Goal: Task Accomplishment & Management: Use online tool/utility

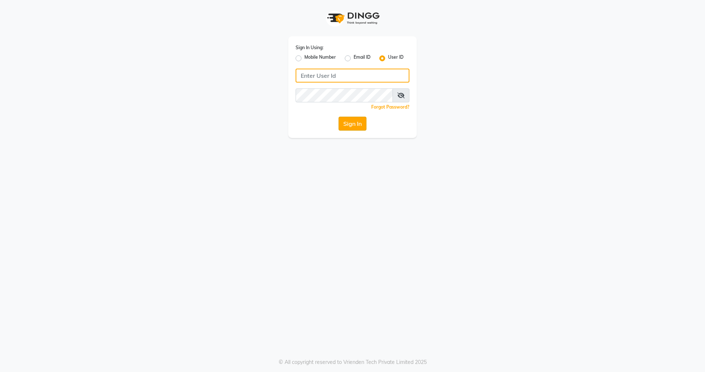
type input "nirrvana"
click at [348, 122] on button "Sign In" at bounding box center [352, 124] width 28 height 14
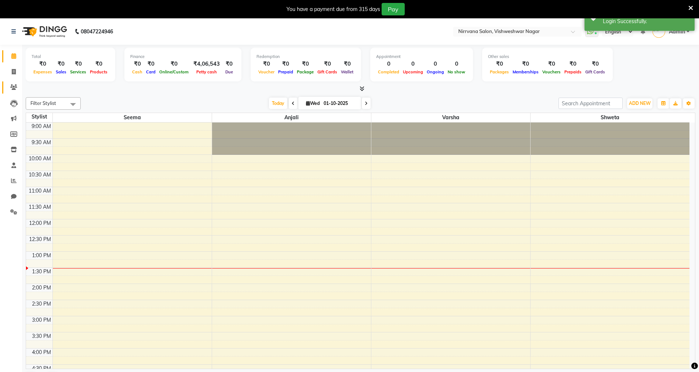
click at [12, 87] on icon at bounding box center [13, 87] width 7 height 6
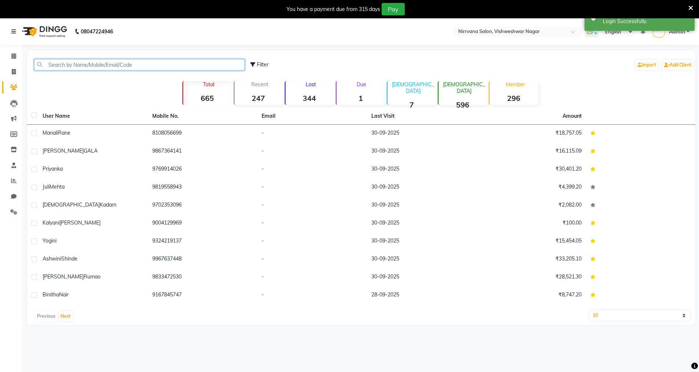
click at [62, 65] on input "text" at bounding box center [139, 64] width 211 height 11
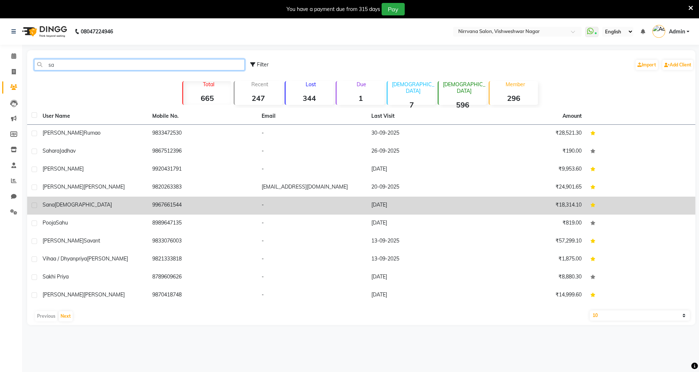
type input "sa"
click at [58, 205] on span "Ansari" at bounding box center [83, 205] width 57 height 7
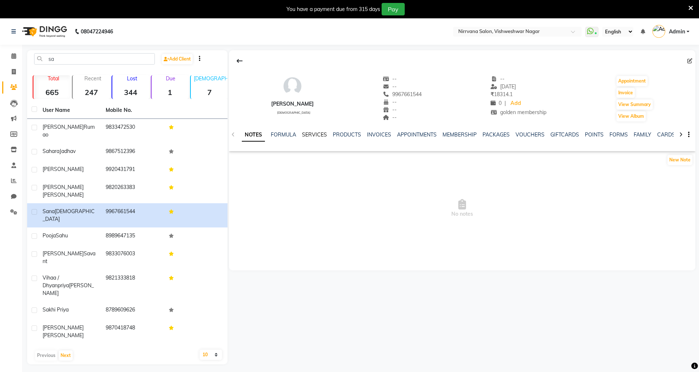
click at [318, 134] on link "SERVICES" at bounding box center [314, 134] width 25 height 7
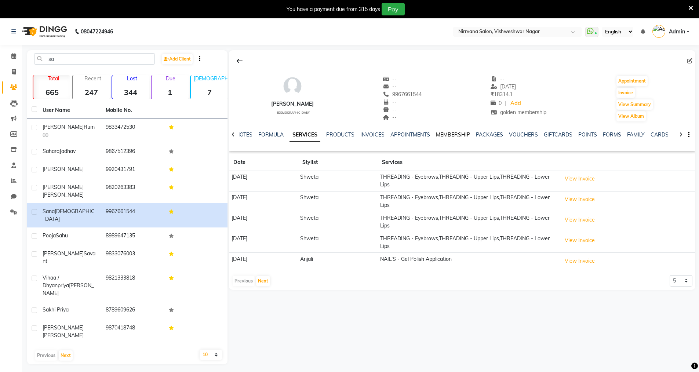
click at [449, 135] on link "MEMBERSHIP" at bounding box center [453, 134] width 34 height 7
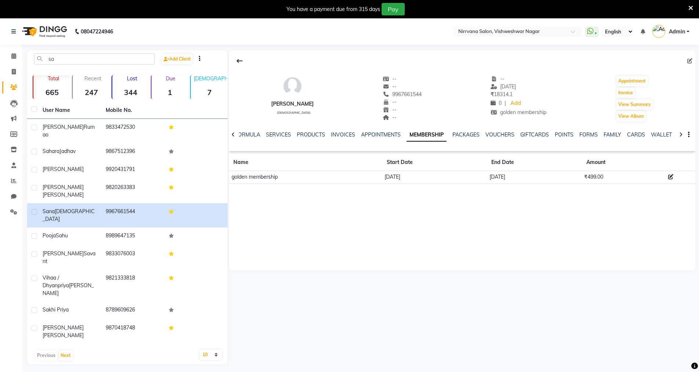
click at [691, 6] on icon at bounding box center [691, 8] width 5 height 7
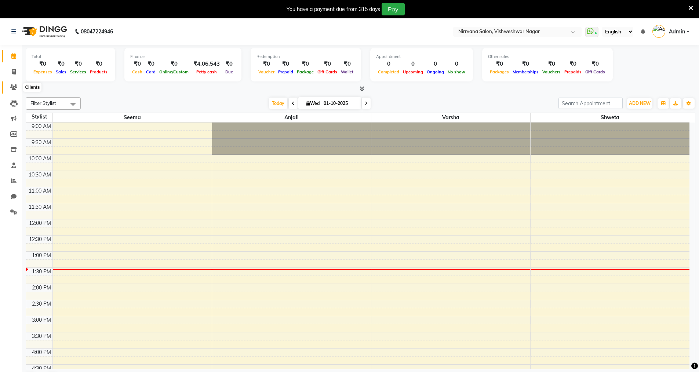
click at [12, 84] on span at bounding box center [13, 87] width 13 height 8
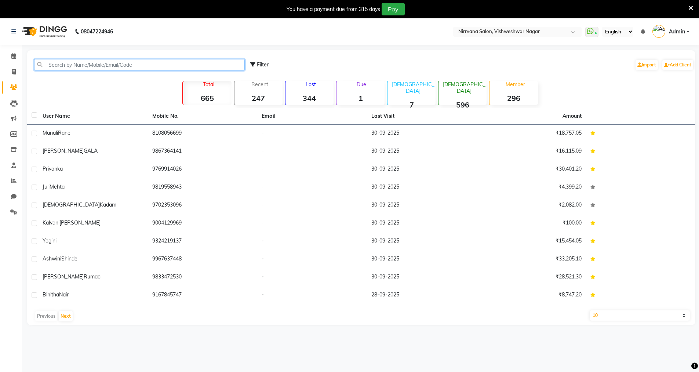
click at [51, 62] on input "text" at bounding box center [139, 64] width 211 height 11
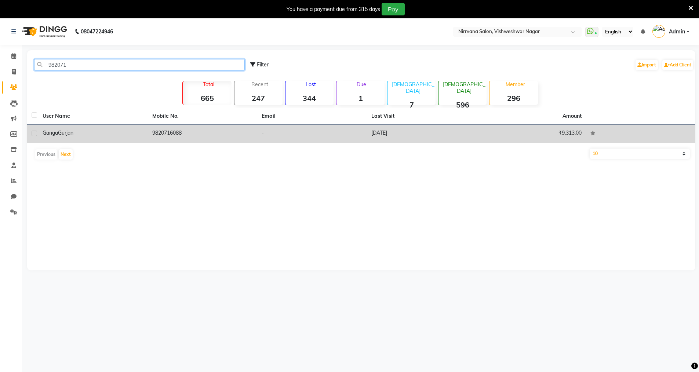
type input "982071"
click at [196, 131] on td "9820716088" at bounding box center [203, 134] width 110 height 18
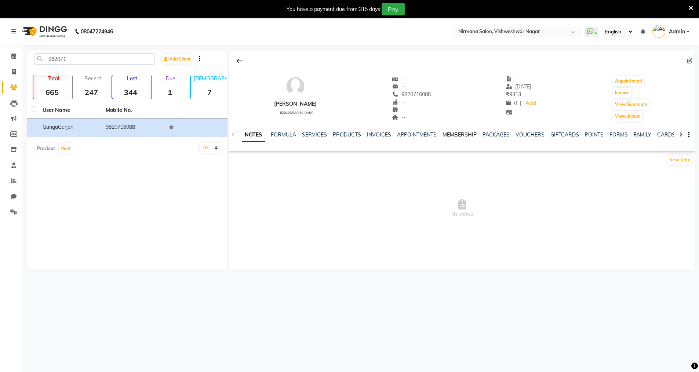
click at [454, 135] on link "MEMBERSHIP" at bounding box center [460, 134] width 34 height 7
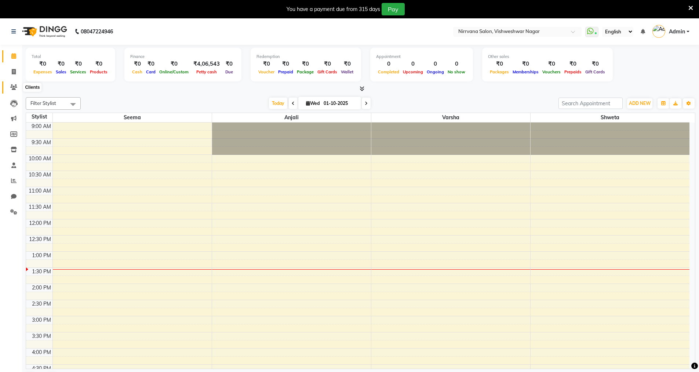
click at [16, 87] on icon at bounding box center [13, 87] width 7 height 6
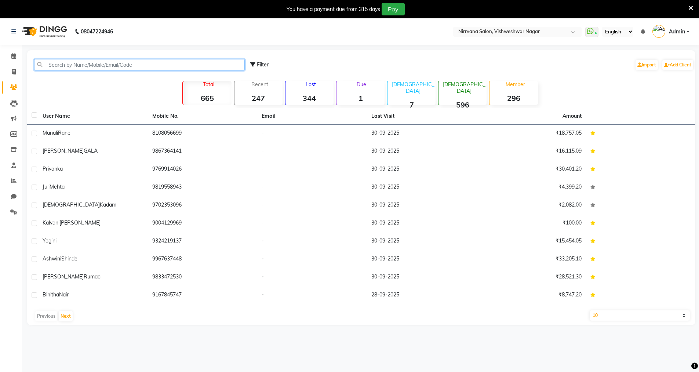
click at [58, 63] on input "text" at bounding box center [139, 64] width 211 height 11
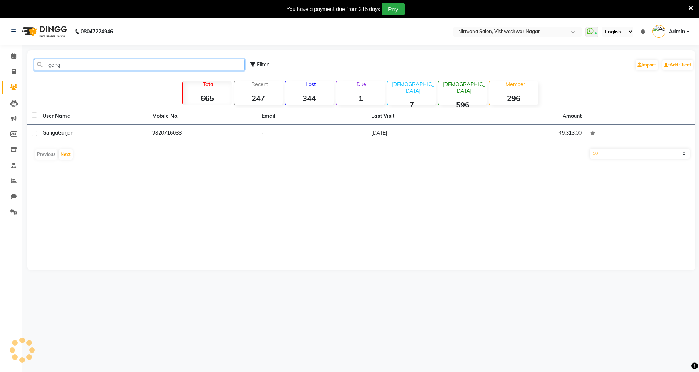
type input "ganga"
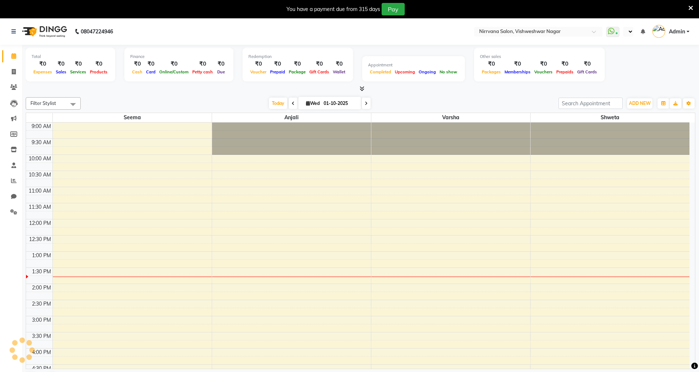
select select "en"
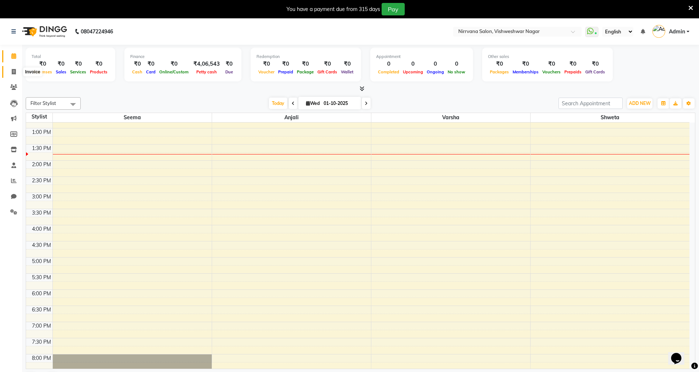
click at [15, 71] on icon at bounding box center [14, 72] width 4 height 6
select select "7167"
select select "service"
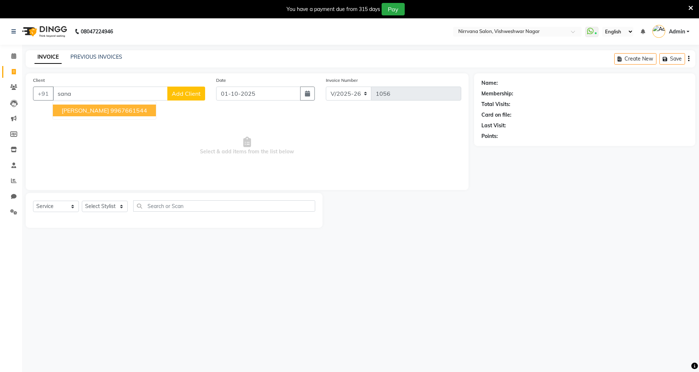
click at [63, 115] on button "Sana Ansari 9967661544" at bounding box center [104, 111] width 103 height 12
type input "9967661544"
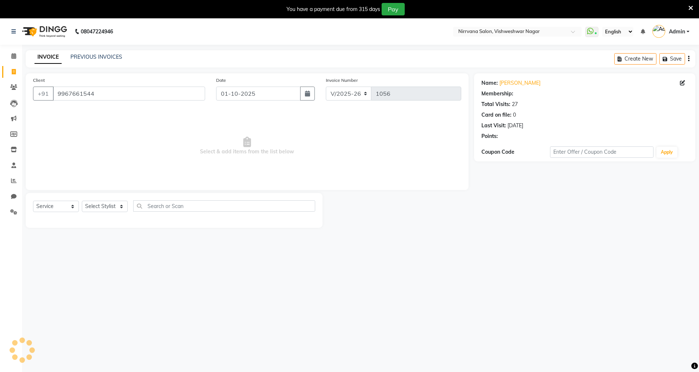
select select "2: Object"
